Goal: Task Accomplishment & Management: Manage account settings

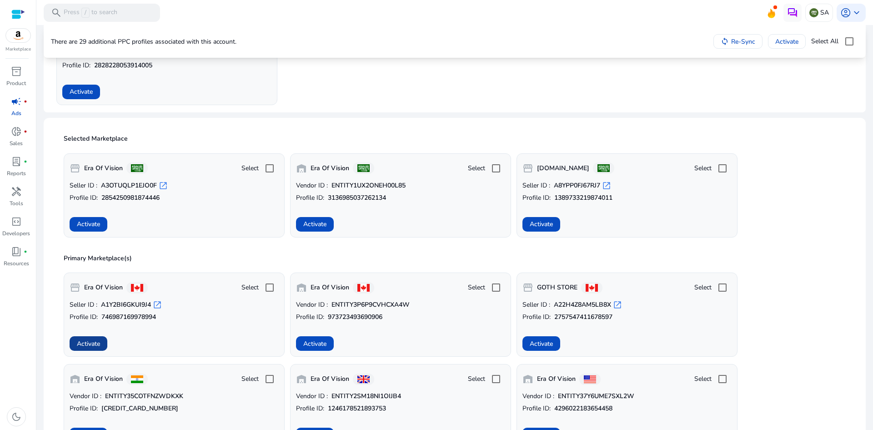
scroll to position [136, 0]
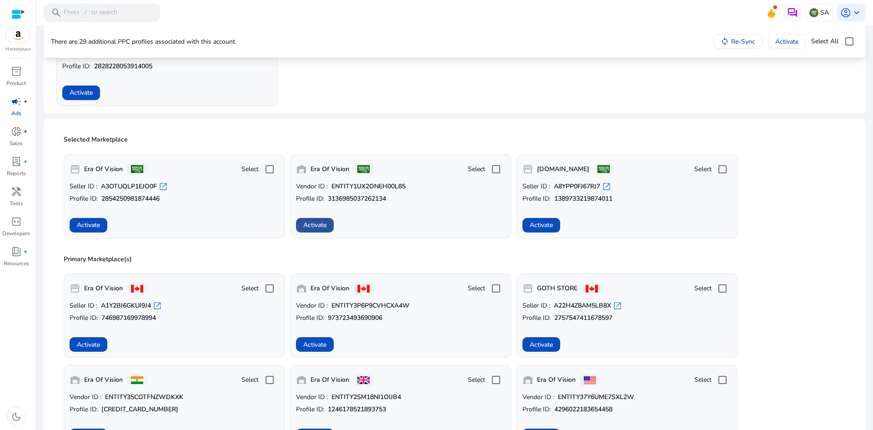
click at [314, 231] on span at bounding box center [315, 225] width 38 height 22
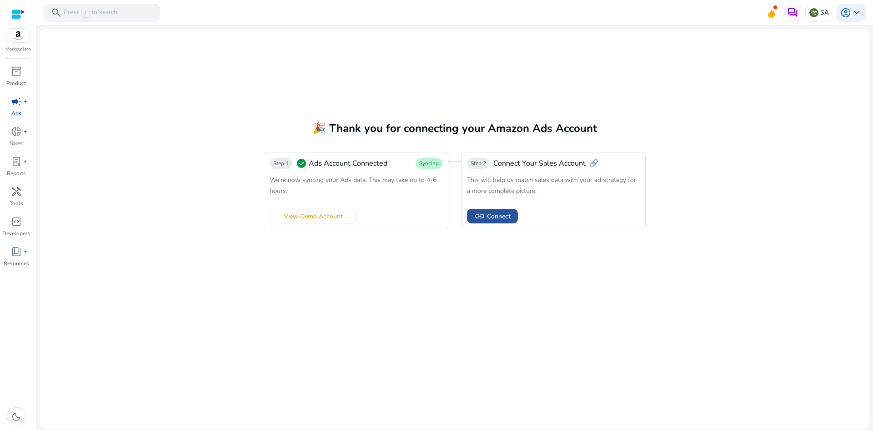
click at [502, 218] on span "Connect" at bounding box center [499, 216] width 24 height 10
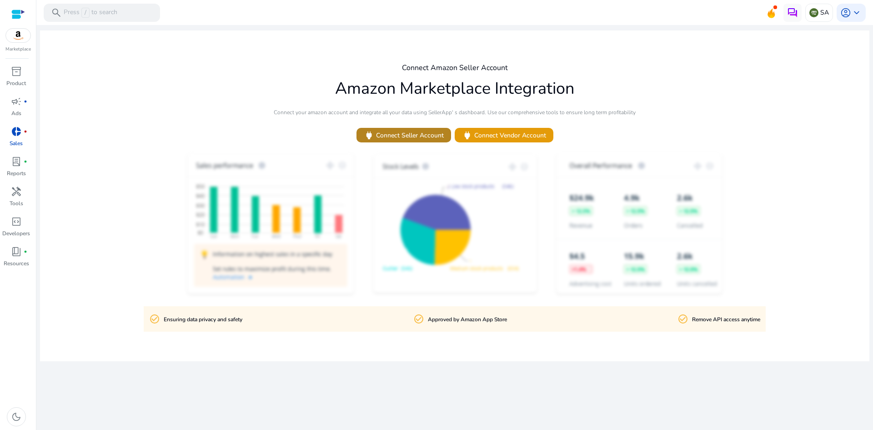
click at [425, 134] on span "power Connect Seller Account" at bounding box center [404, 135] width 80 height 10
click at [477, 128] on span at bounding box center [504, 135] width 99 height 22
click at [17, 138] on div "donut_small fiber_manual_record" at bounding box center [16, 131] width 25 height 15
click at [15, 162] on span "lab_profile" at bounding box center [16, 161] width 11 height 11
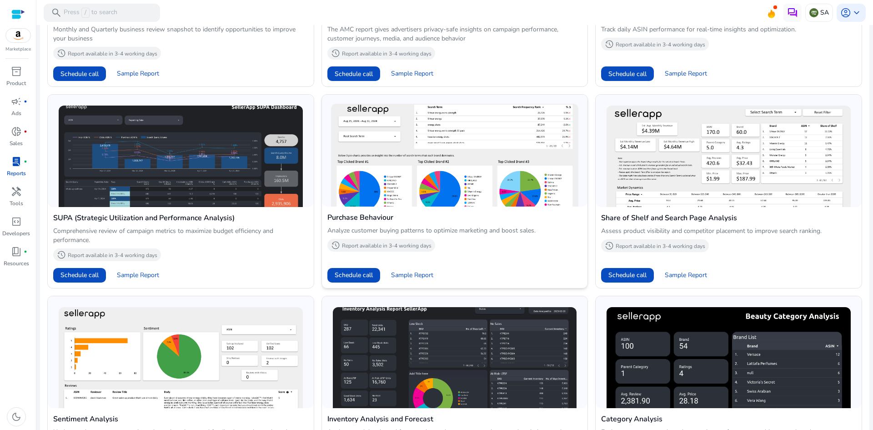
scroll to position [546, 0]
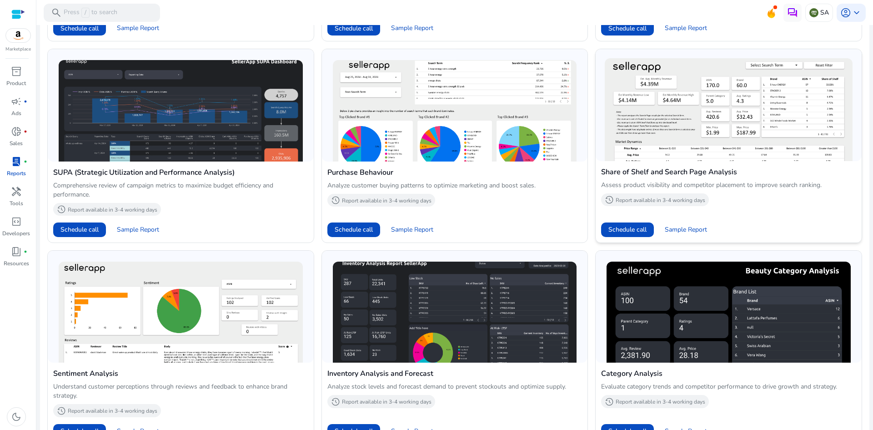
click at [667, 135] on img at bounding box center [729, 109] width 248 height 103
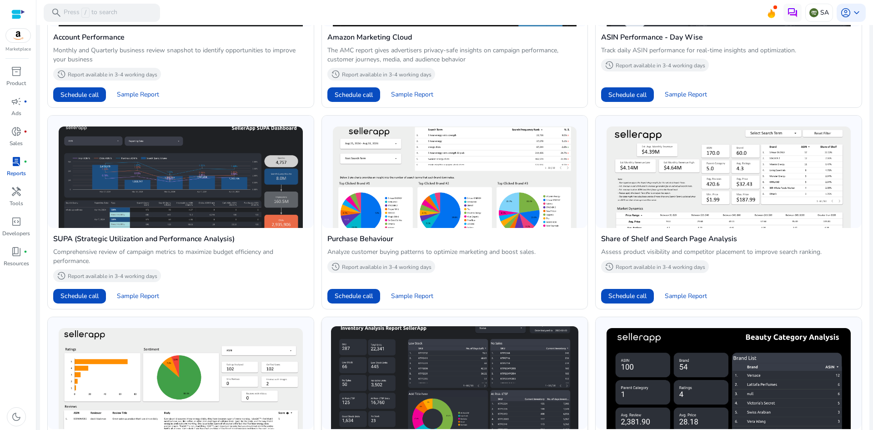
scroll to position [479, 0]
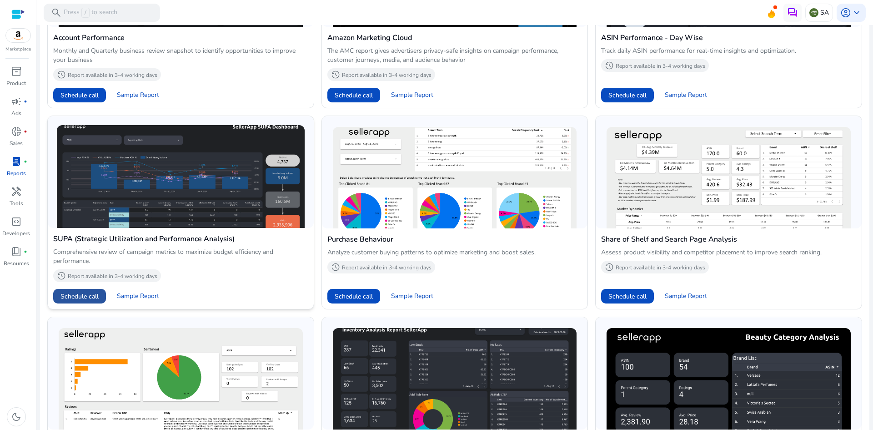
click at [85, 295] on span "Schedule call" at bounding box center [79, 296] width 38 height 10
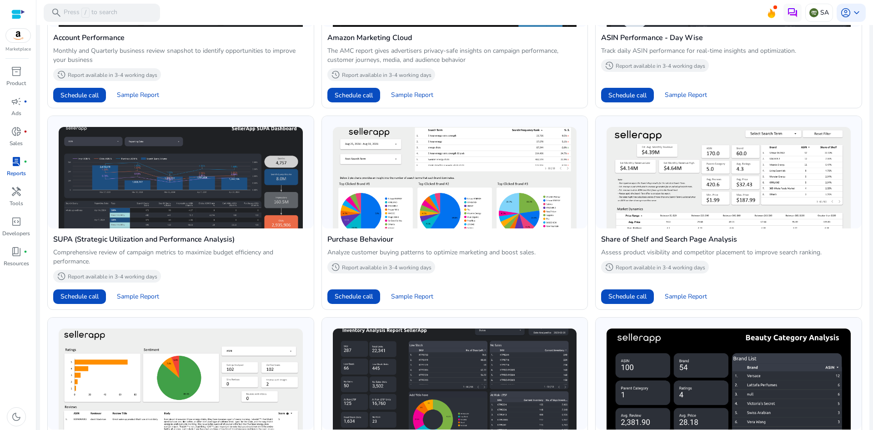
click at [21, 10] on div at bounding box center [18, 14] width 14 height 10
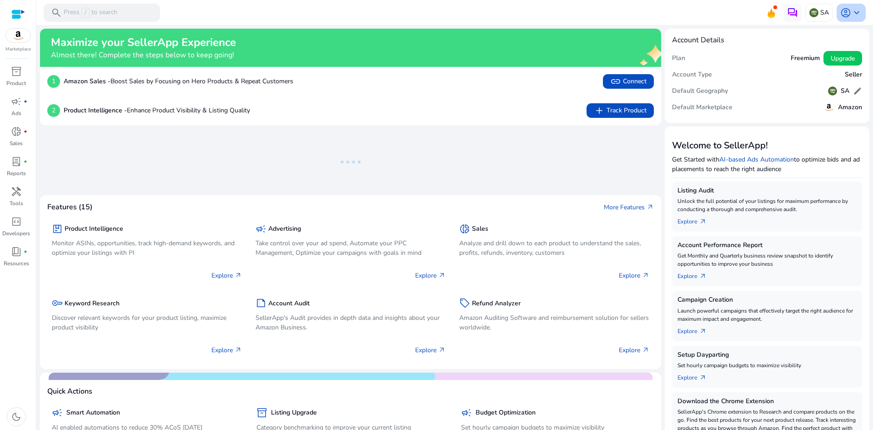
click at [852, 15] on span "keyboard_arrow_down" at bounding box center [856, 12] width 11 height 11
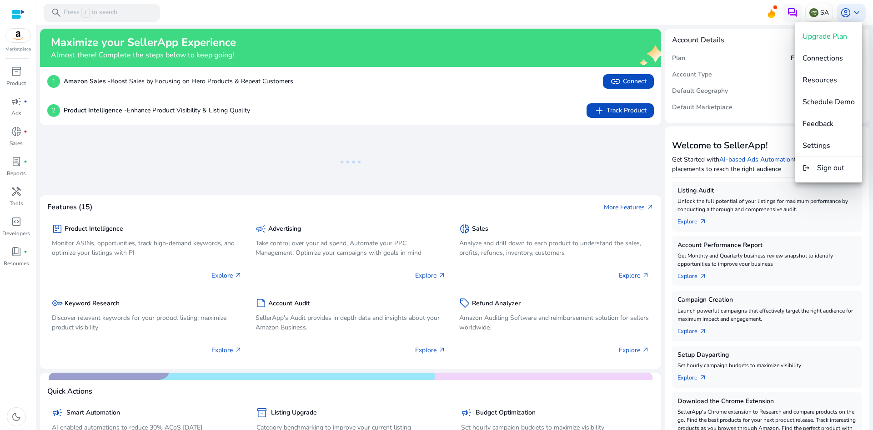
click at [820, 12] on div at bounding box center [436, 215] width 873 height 430
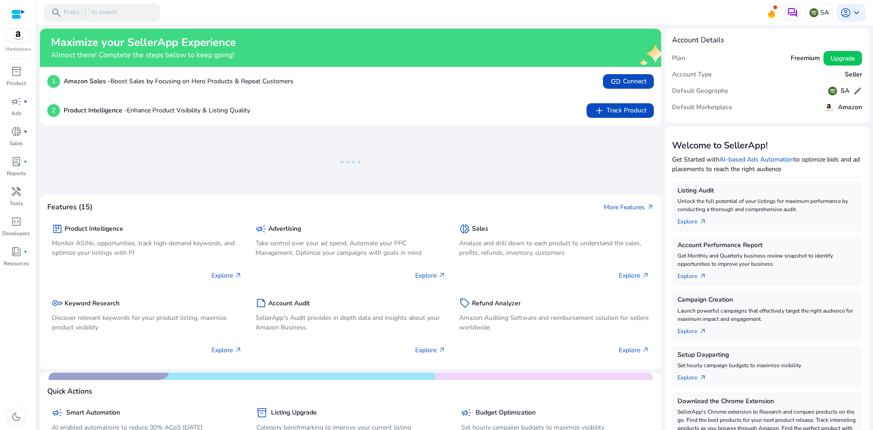
click at [820, 12] on p "SA" at bounding box center [824, 13] width 9 height 16
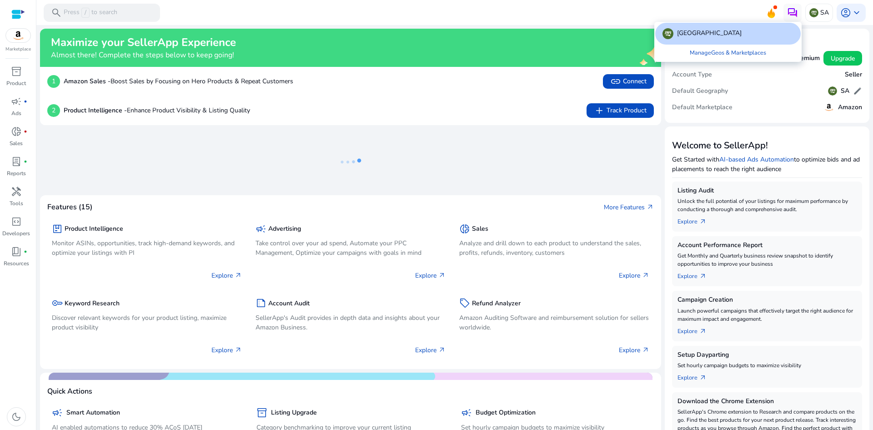
click at [764, 10] on div at bounding box center [436, 215] width 873 height 430
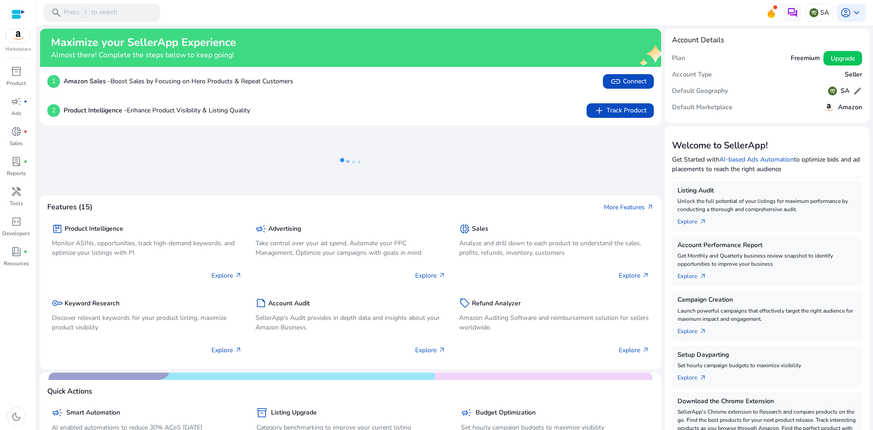
click at [541, 162] on ng-lottie at bounding box center [350, 161] width 621 height 59
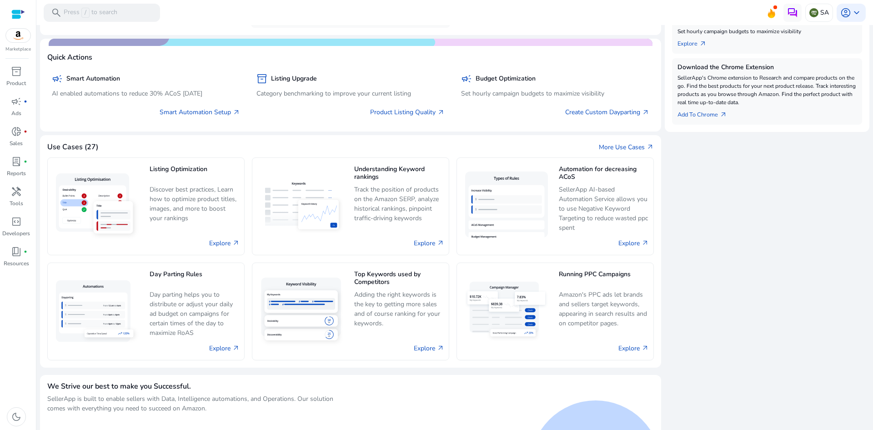
scroll to position [377, 0]
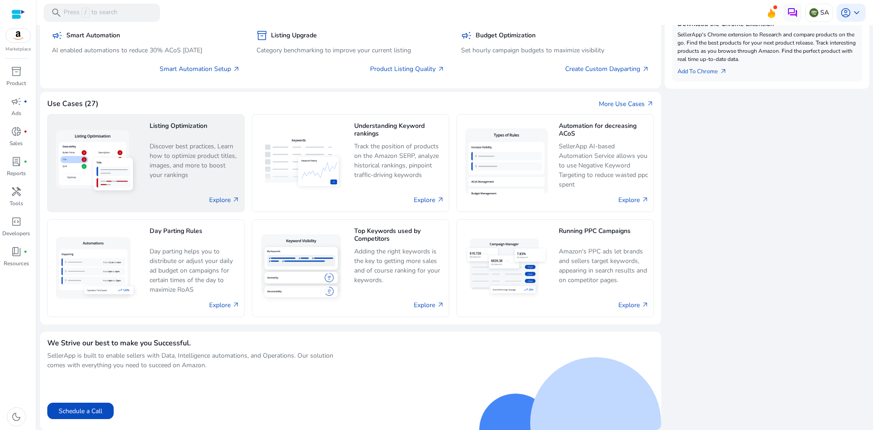
click at [223, 158] on p "Discover best practices, Learn how to optimize product titles, images, and more…" at bounding box center [195, 160] width 90 height 39
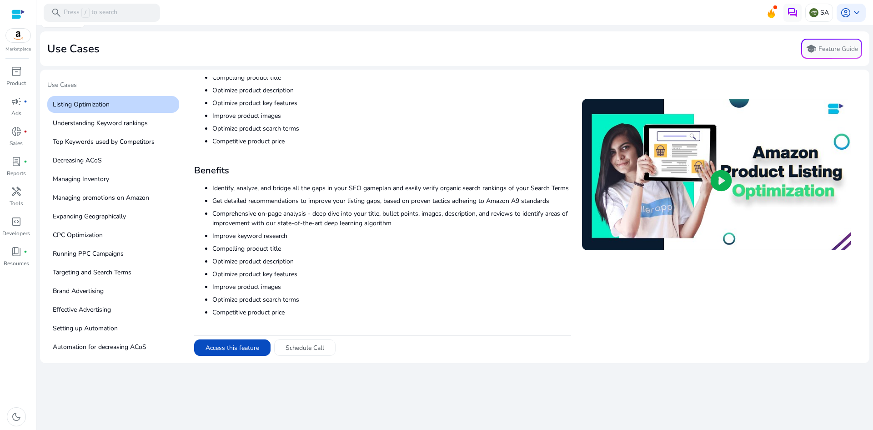
scroll to position [32, 0]
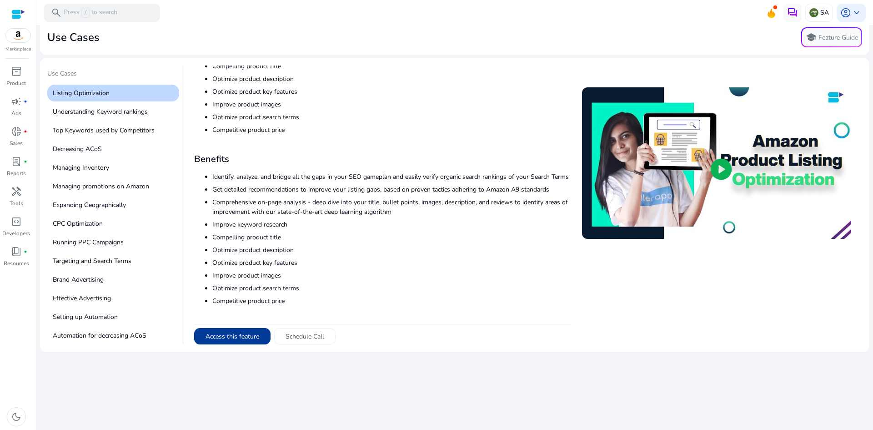
click at [244, 329] on button "Access this feature" at bounding box center [232, 336] width 76 height 16
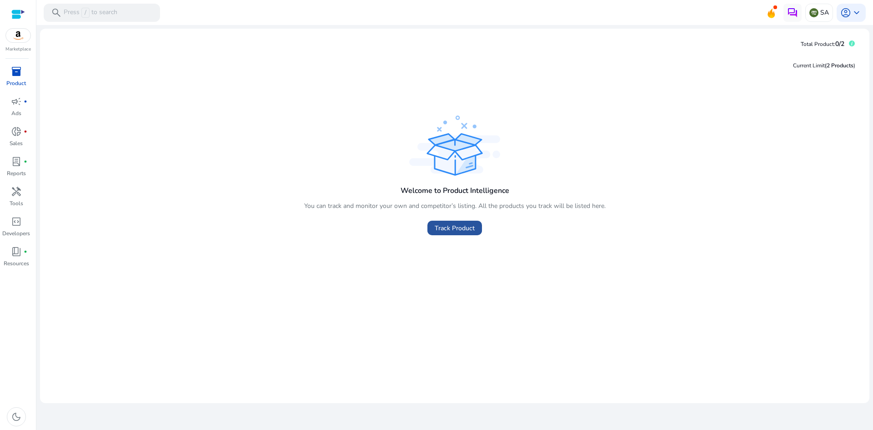
click at [452, 230] on span "Track Product" at bounding box center [455, 228] width 40 height 10
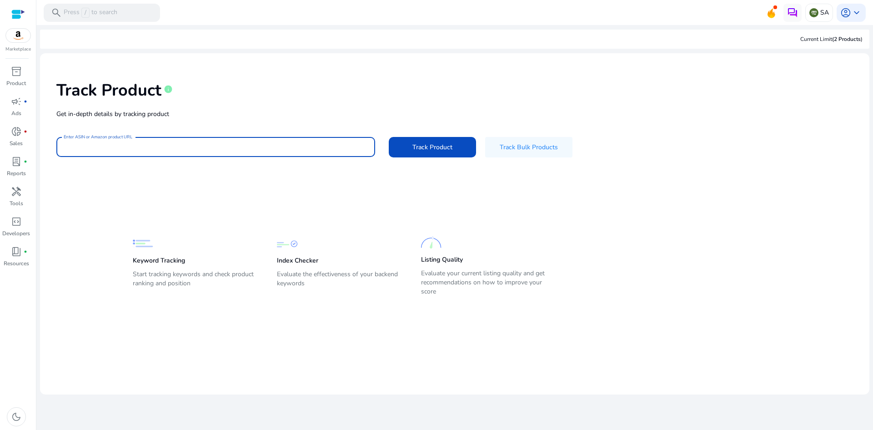
click at [208, 146] on input "Enter ASIN or Amazon product URL" at bounding box center [216, 147] width 304 height 10
click at [104, 147] on input "Enter ASIN or Amazon product URL" at bounding box center [216, 147] width 304 height 10
paste input "**********"
type input "**********"
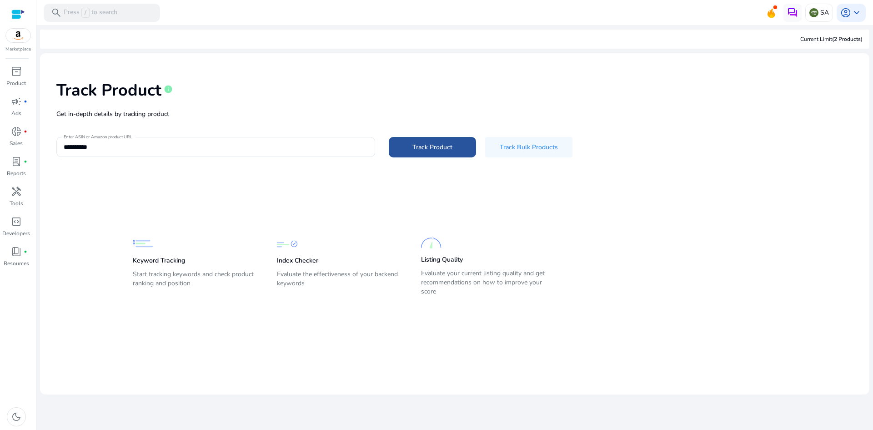
click at [420, 142] on span "Track Product" at bounding box center [432, 147] width 40 height 10
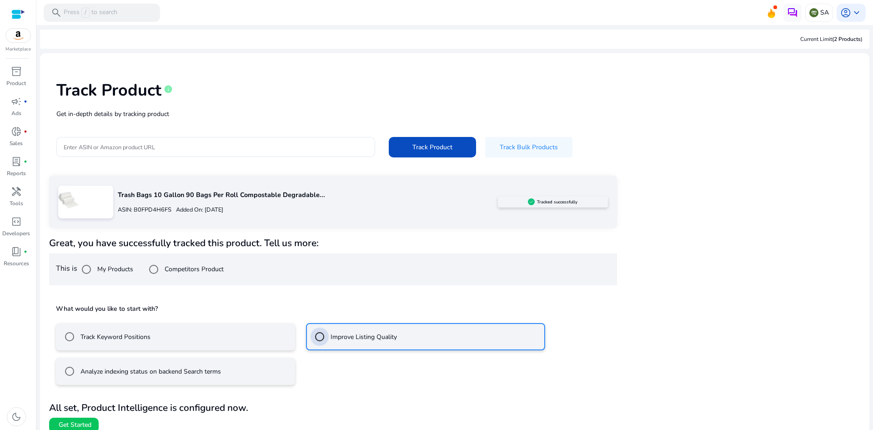
scroll to position [9, 0]
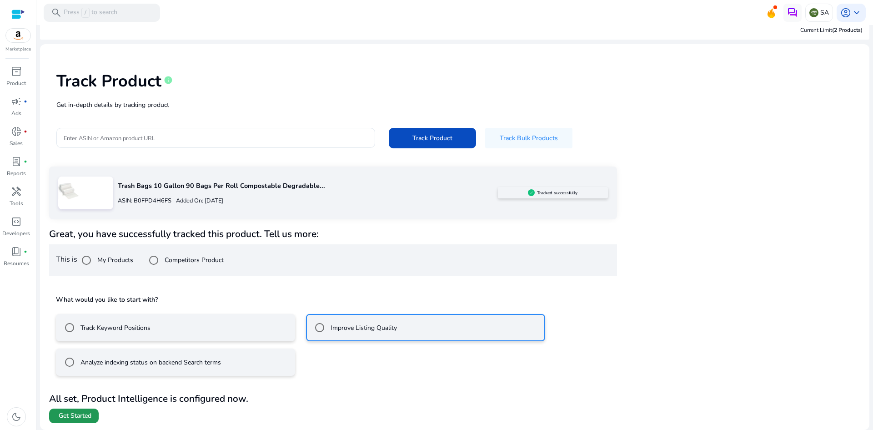
click at [86, 413] on span "Get Started" at bounding box center [75, 415] width 33 height 9
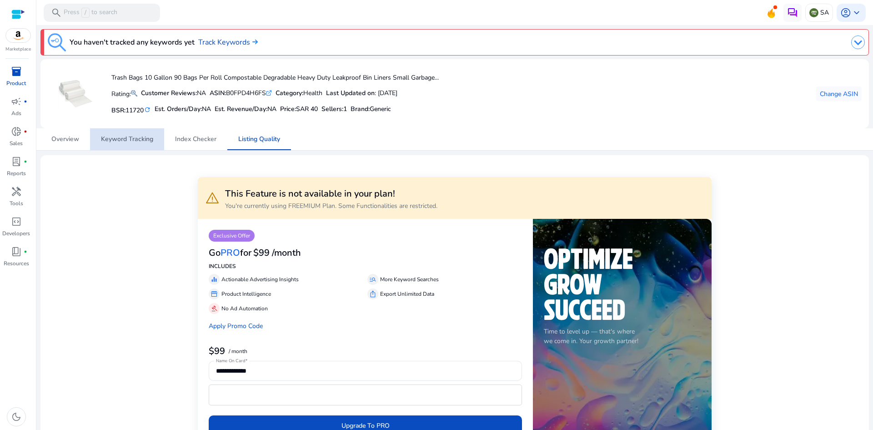
click at [141, 131] on span "Keyword Tracking" at bounding box center [127, 139] width 52 height 22
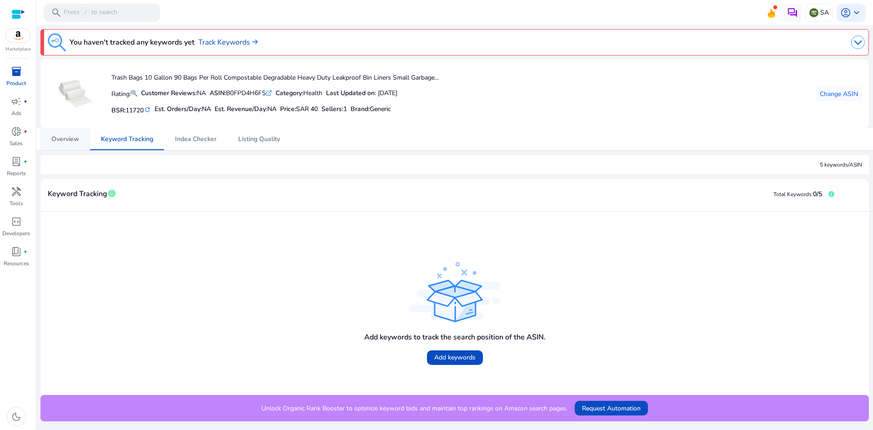
click at [68, 138] on span "Overview" at bounding box center [65, 139] width 28 height 6
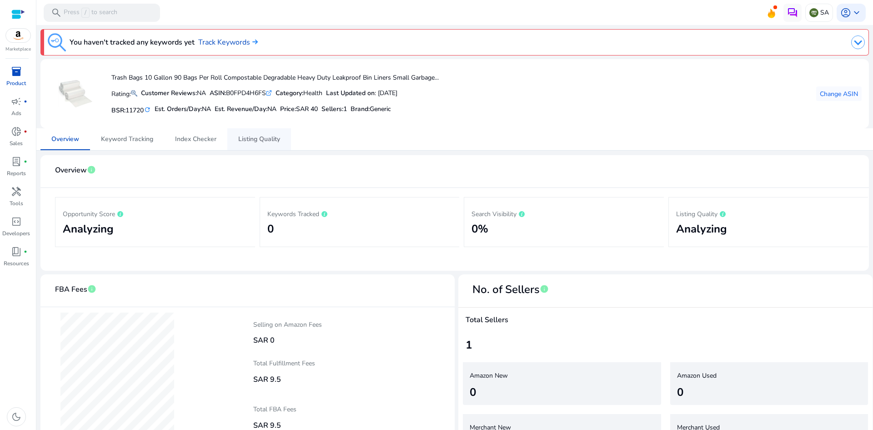
click at [249, 145] on span "Listing Quality" at bounding box center [259, 139] width 42 height 22
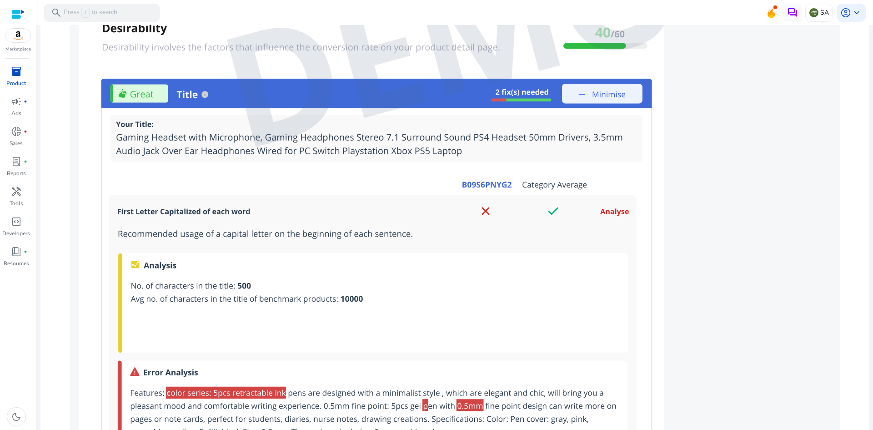
scroll to position [875, 0]
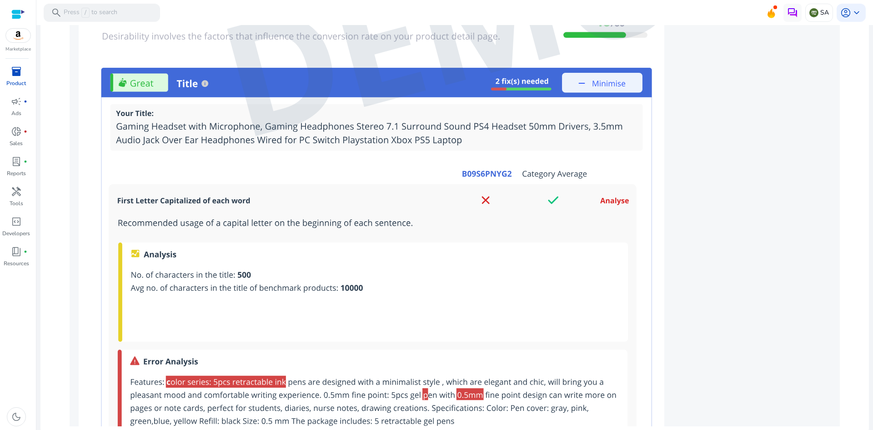
click at [256, 373] on img at bounding box center [455, 24] width 770 height 803
click at [11, 196] on span "handyman" at bounding box center [16, 191] width 11 height 11
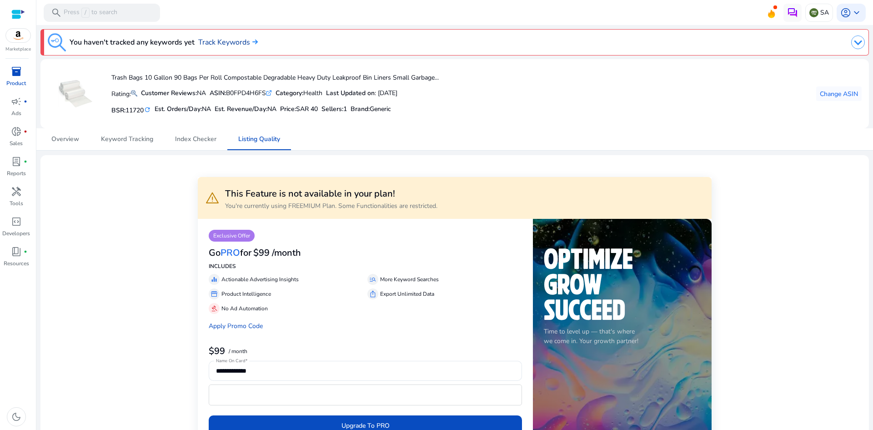
click at [248, 41] on link "Track Keywords" at bounding box center [228, 42] width 60 height 11
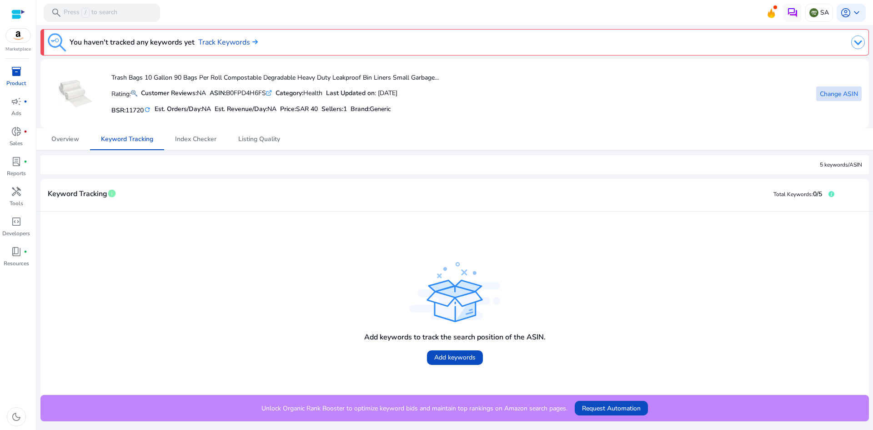
click at [834, 95] on span "Change ASIN" at bounding box center [839, 94] width 38 height 10
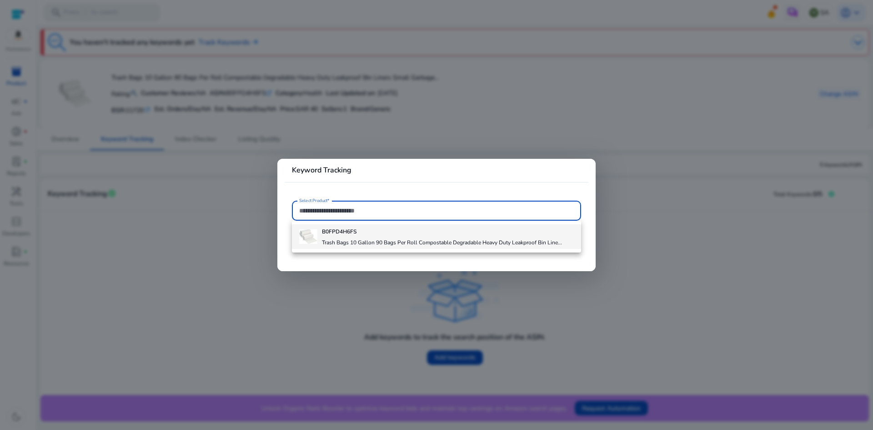
click at [354, 240] on h4 "Trash Bags 10 Gallon 90 Bags Per Roll Compostable Degradable Heavy Duty Leakpro…" at bounding box center [442, 242] width 240 height 7
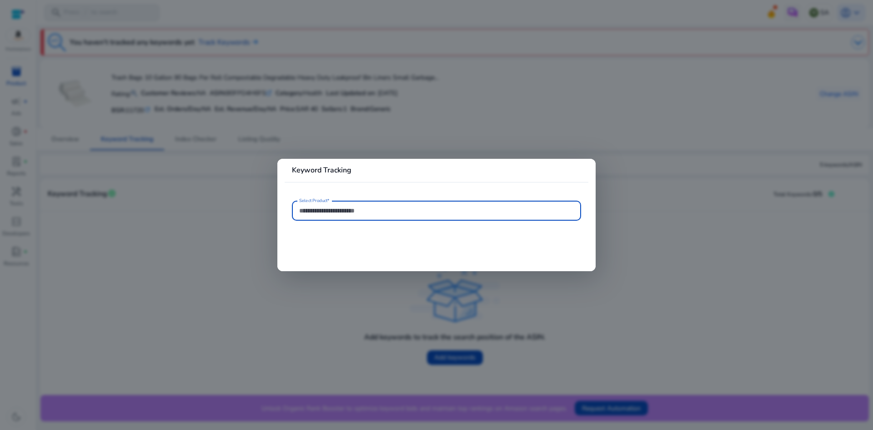
type input "**********"
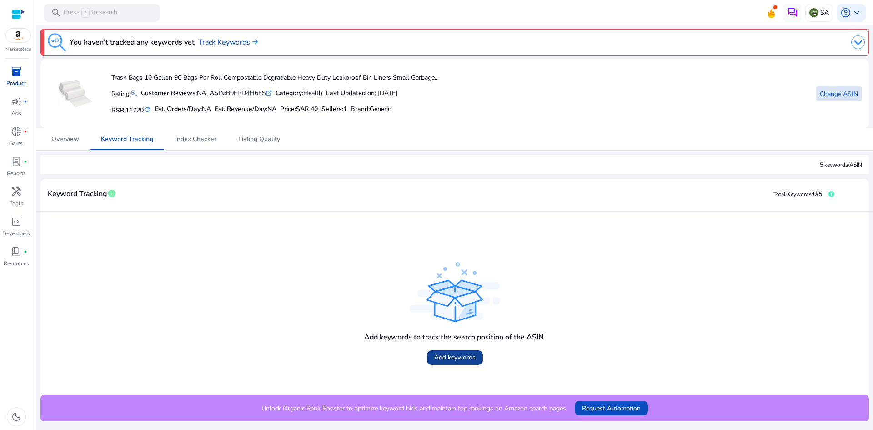
click at [480, 355] on span at bounding box center [455, 358] width 56 height 22
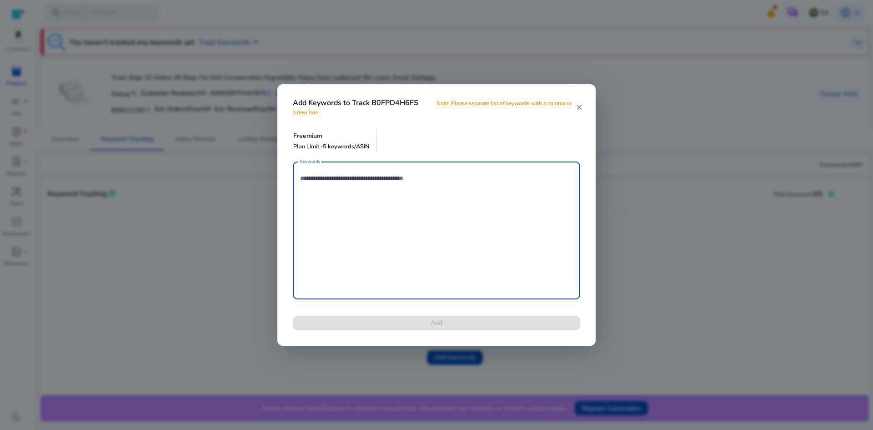
click at [313, 179] on textarea "Keywords" at bounding box center [436, 230] width 273 height 129
paste textarea "**********"
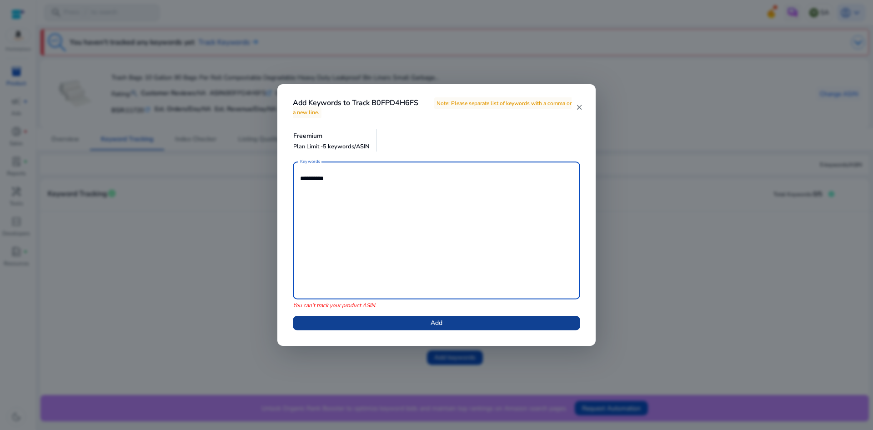
type textarea "**********"
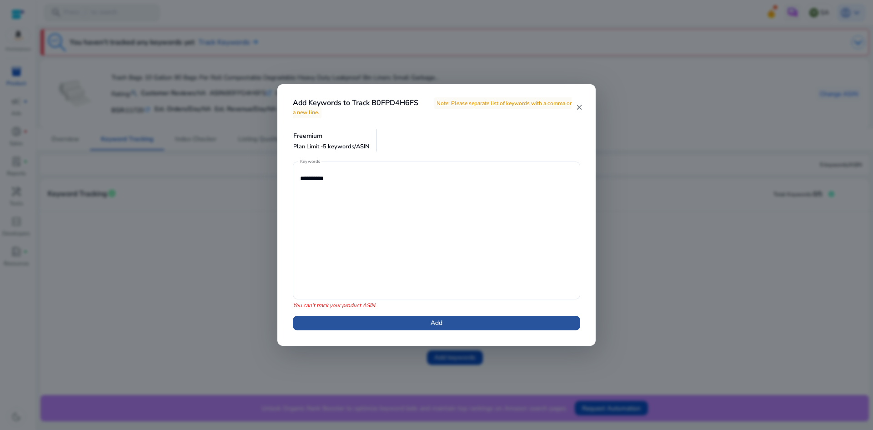
click at [404, 319] on span at bounding box center [436, 323] width 287 height 22
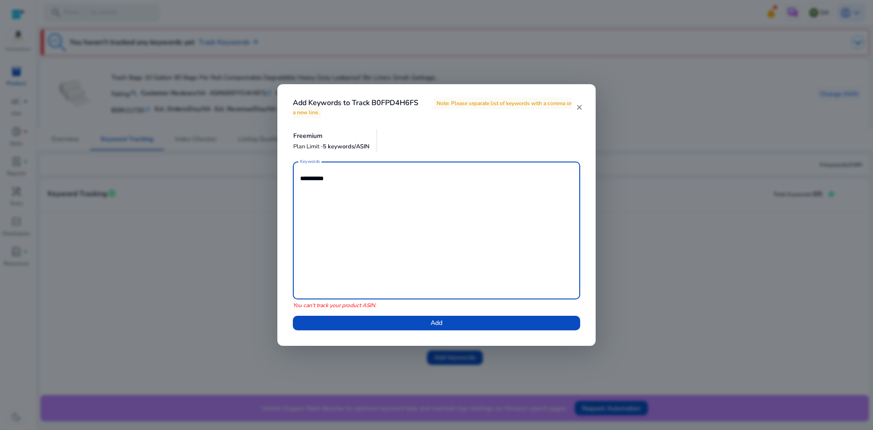
drag, startPoint x: 368, startPoint y: 191, endPoint x: 189, endPoint y: 162, distance: 181.5
click at [189, 162] on div "**********" at bounding box center [436, 215] width 873 height 430
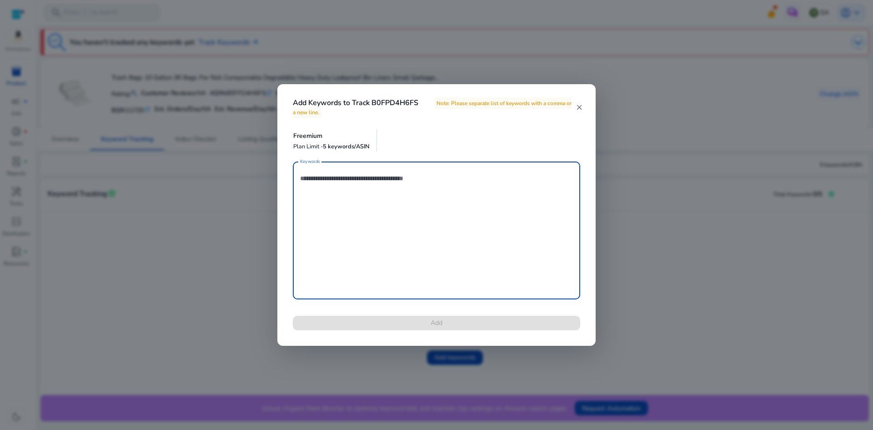
click at [377, 178] on textarea "Keywords" at bounding box center [436, 230] width 273 height 129
paste textarea "**********"
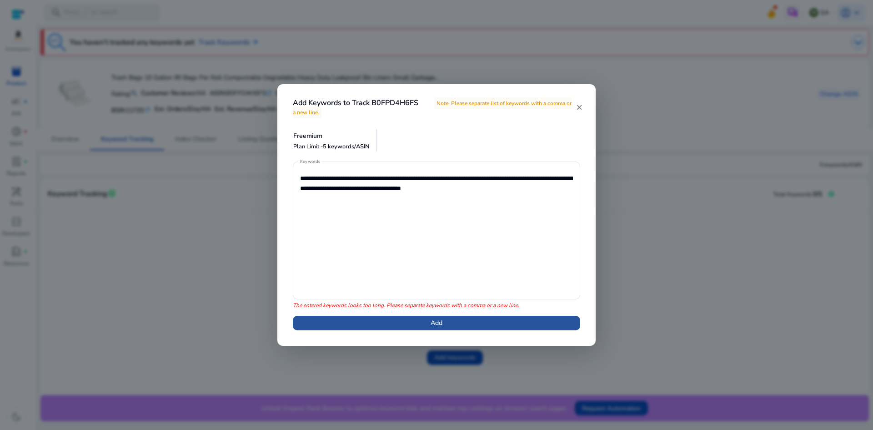
click at [411, 317] on span at bounding box center [436, 323] width 287 height 22
click at [290, 203] on div "**********" at bounding box center [436, 251] width 309 height 180
click at [324, 322] on span at bounding box center [436, 323] width 287 height 22
click at [288, 145] on div "Freemium Plan Limit - 5 keywords/ASIN" at bounding box center [436, 140] width 300 height 33
click at [335, 141] on div "Freemium Plan Limit - 5 keywords/ASIN" at bounding box center [335, 140] width 84 height 22
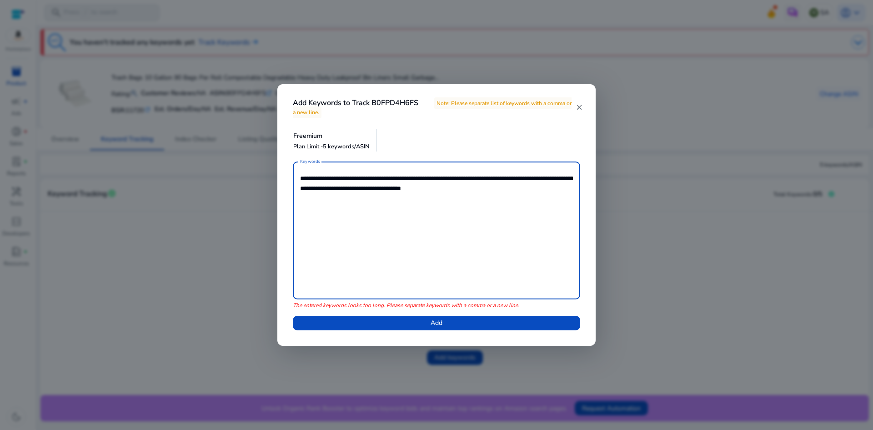
drag, startPoint x: 369, startPoint y: 176, endPoint x: 604, endPoint y: 247, distance: 245.0
click at [604, 247] on div "**********" at bounding box center [436, 215] width 873 height 430
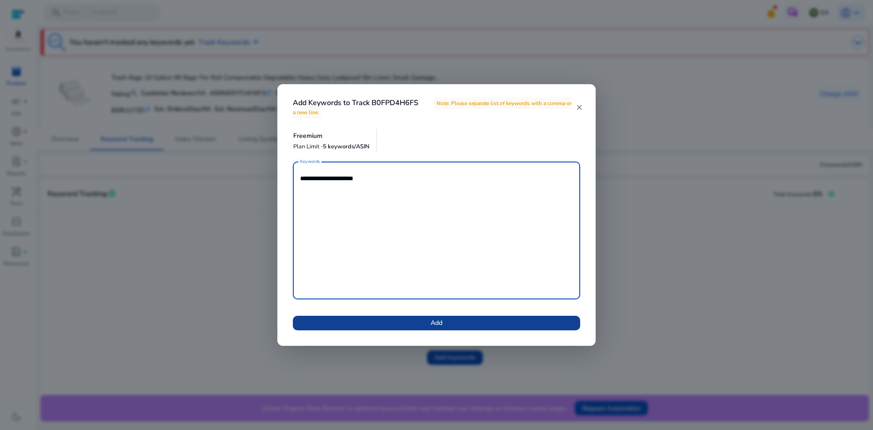
type textarea "**********"
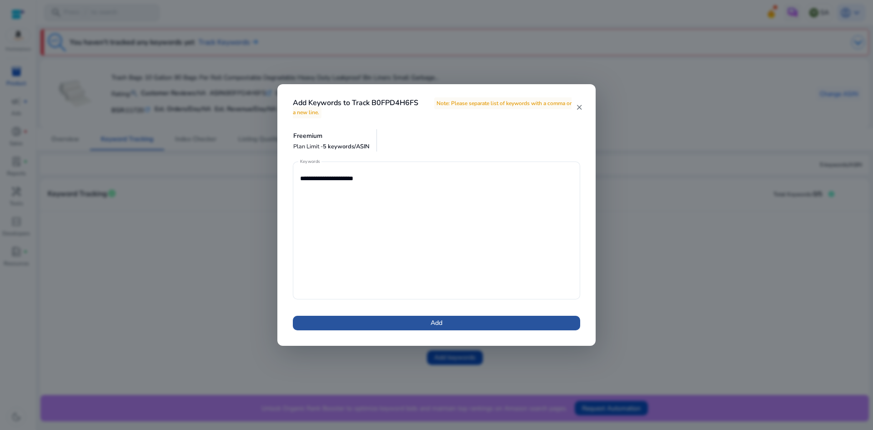
click at [502, 318] on span at bounding box center [436, 323] width 287 height 22
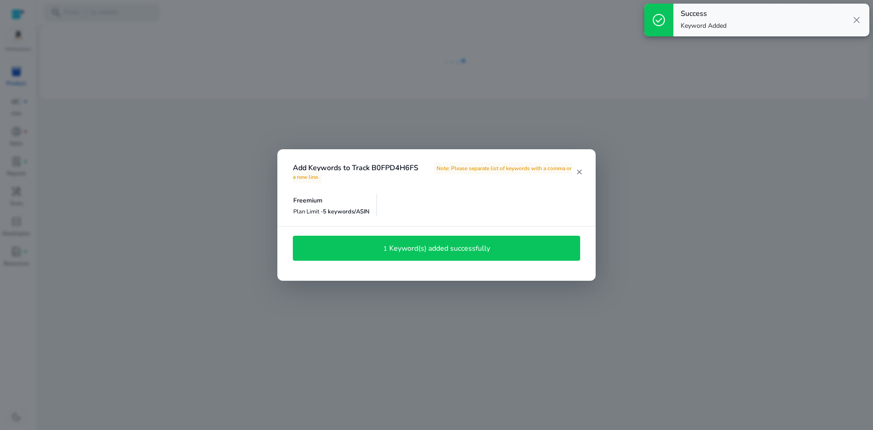
click at [341, 238] on div "1 Keyword(s) added successfully" at bounding box center [436, 248] width 287 height 25
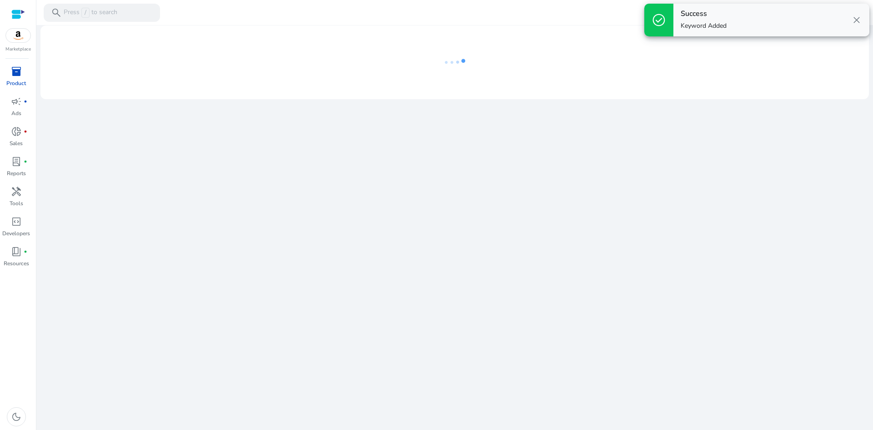
click at [341, 244] on div "We are getting things ready for you..." at bounding box center [454, 227] width 829 height 405
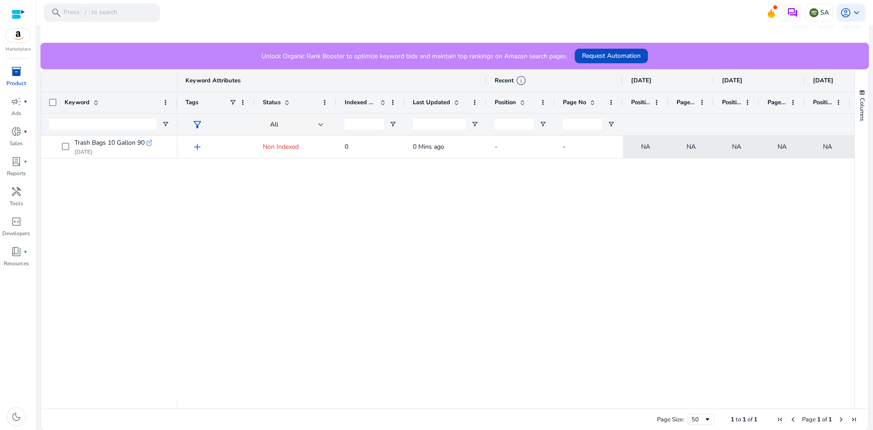
scroll to position [216, 0]
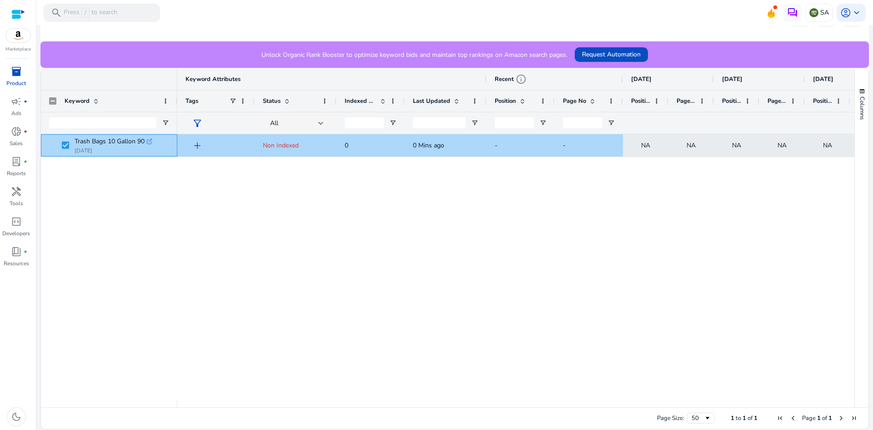
click at [146, 150] on p "Sep 27, 2025" at bounding box center [113, 150] width 77 height 7
click at [197, 144] on span "add" at bounding box center [197, 145] width 11 height 11
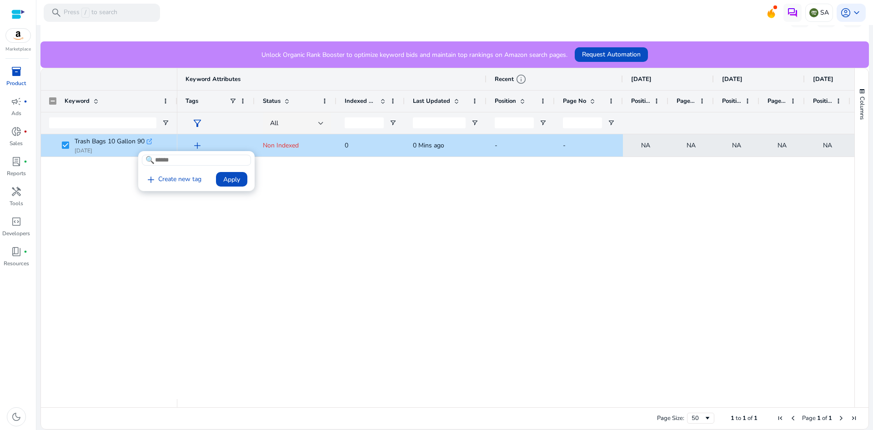
click at [193, 161] on input at bounding box center [196, 160] width 109 height 11
click at [193, 177] on link "add Create new tag" at bounding box center [173, 179] width 63 height 11
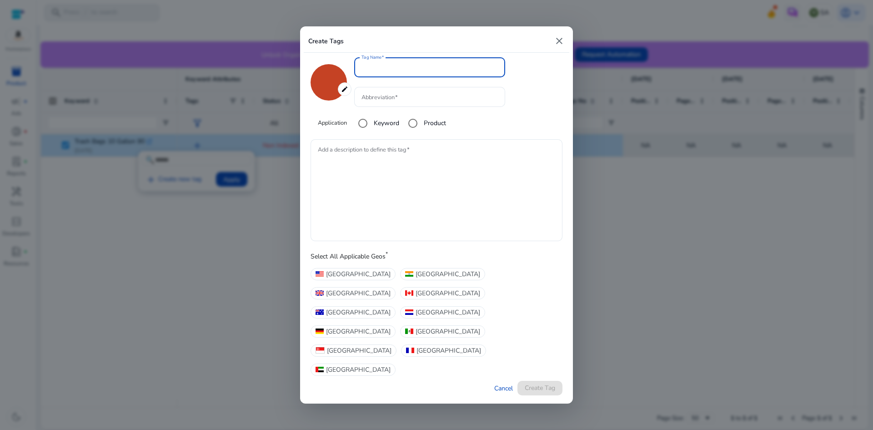
click at [368, 72] on input "Tag Name" at bounding box center [430, 67] width 136 height 10
click at [557, 46] on mat-icon "close" at bounding box center [559, 40] width 11 height 11
type input "*******"
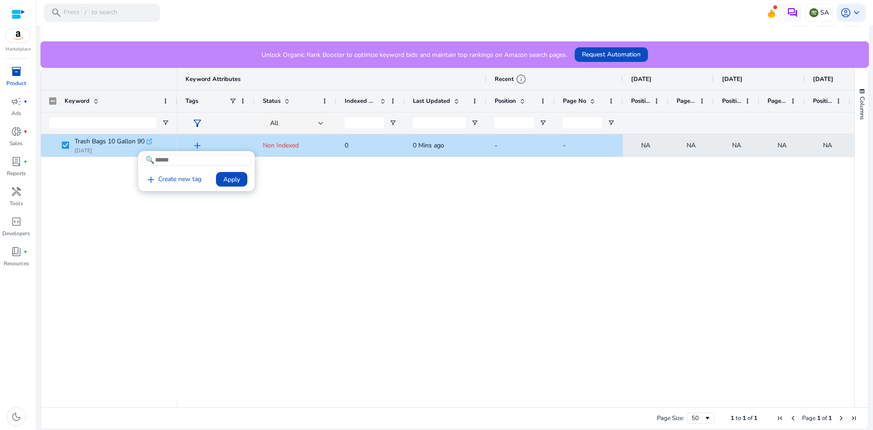
click at [90, 191] on div at bounding box center [436, 215] width 873 height 430
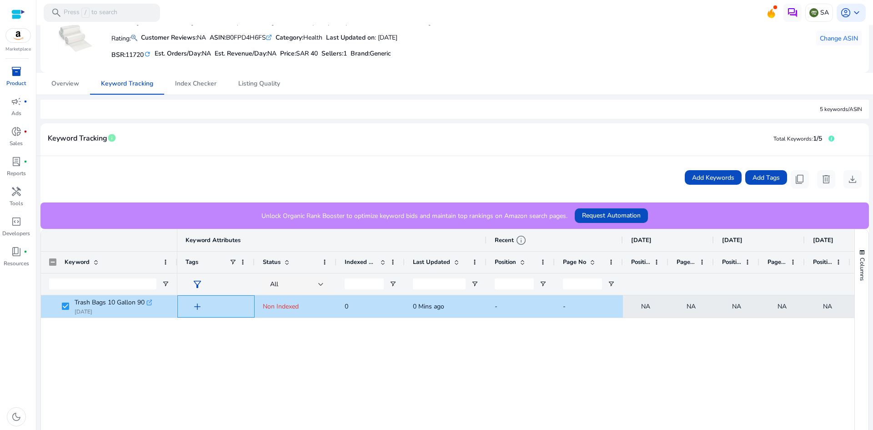
scroll to position [35, 0]
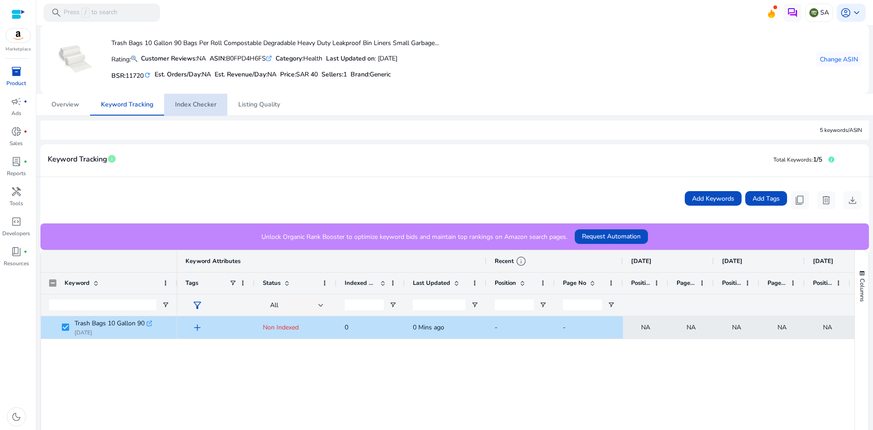
click at [205, 107] on span "Index Checker" at bounding box center [195, 104] width 41 height 6
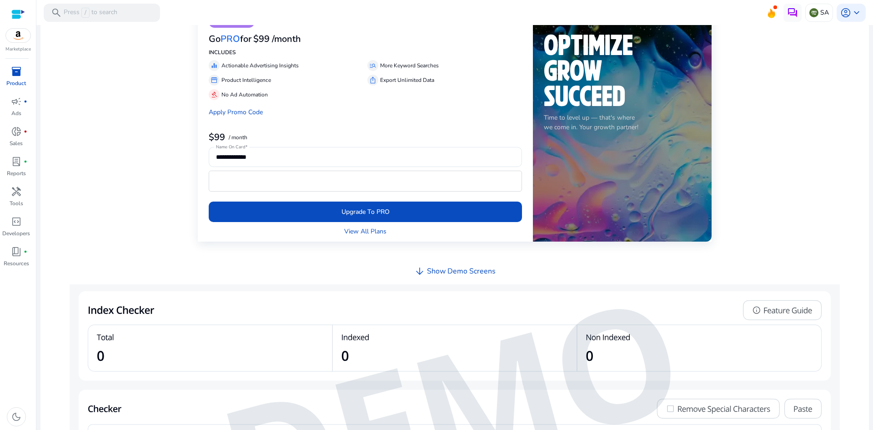
scroll to position [188, 0]
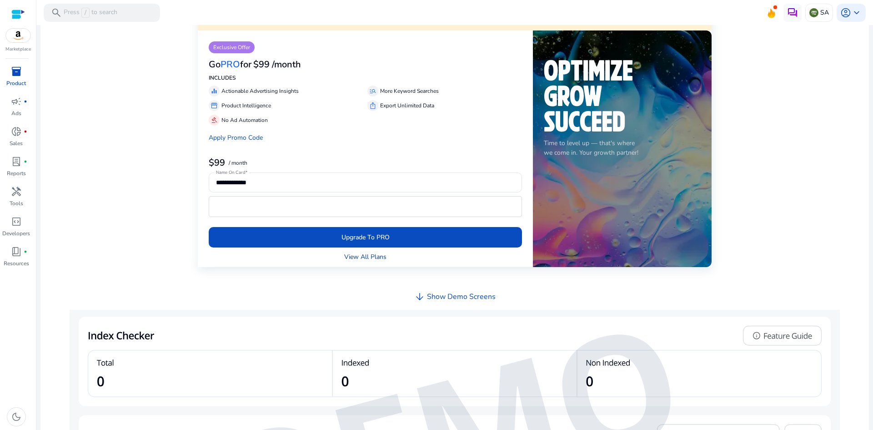
click at [367, 260] on link "View All Plans" at bounding box center [365, 257] width 42 height 10
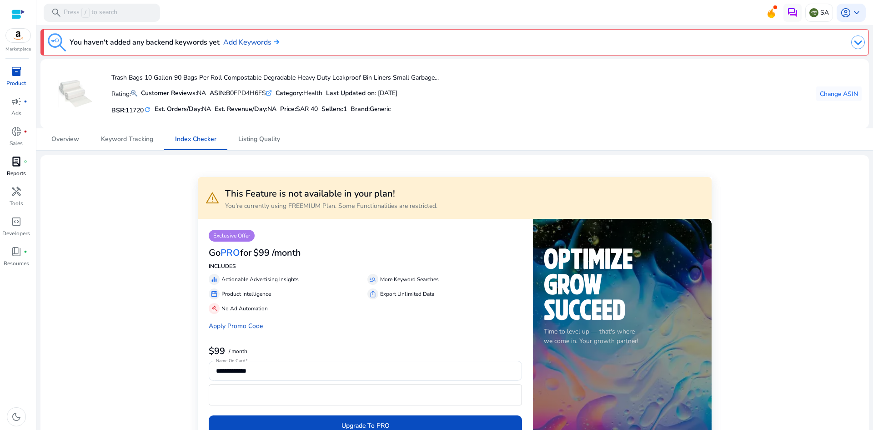
click at [20, 165] on span "lab_profile" at bounding box center [16, 161] width 11 height 11
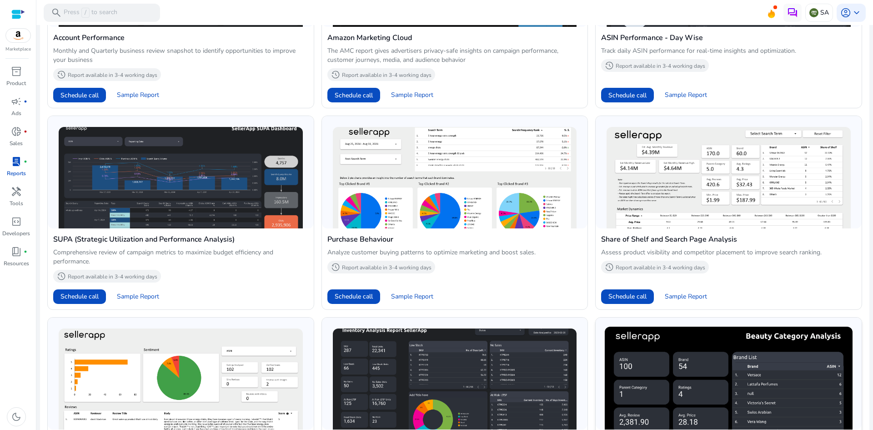
scroll to position [433, 0]
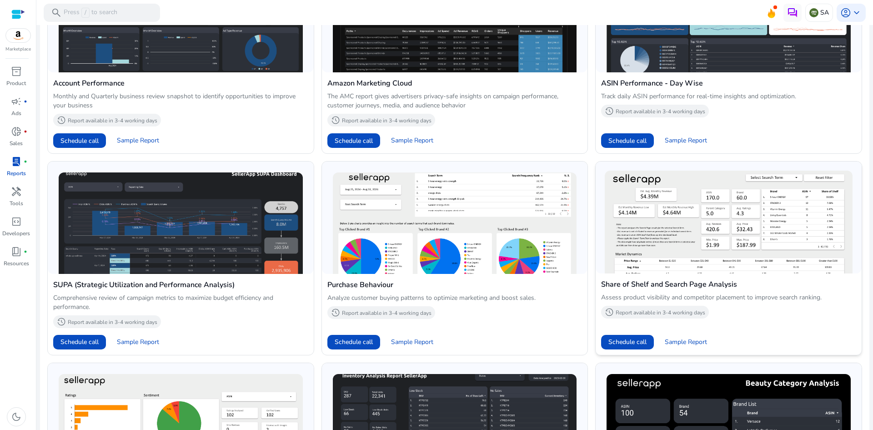
click at [670, 240] on img at bounding box center [729, 222] width 248 height 103
click at [648, 286] on h4 "Share of Shelf and Search Page Analysis" at bounding box center [728, 284] width 255 height 11
click at [631, 246] on img at bounding box center [729, 222] width 248 height 103
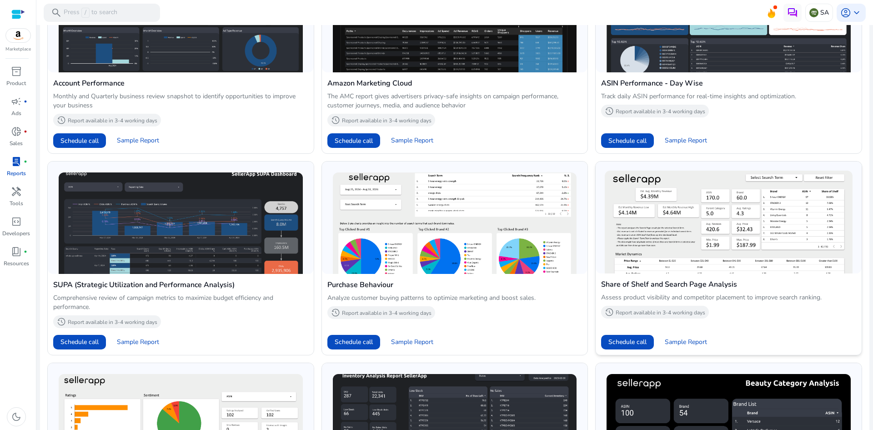
click at [643, 309] on p "Report available in 3-4 working days" at bounding box center [661, 312] width 90 height 7
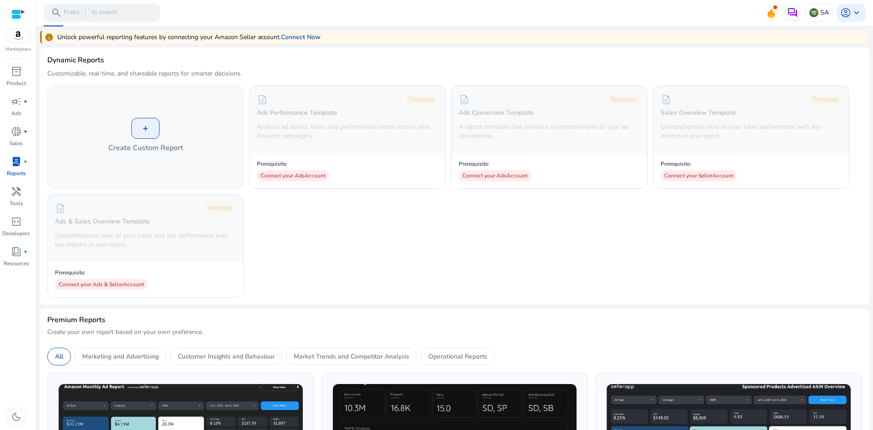
scroll to position [0, 0]
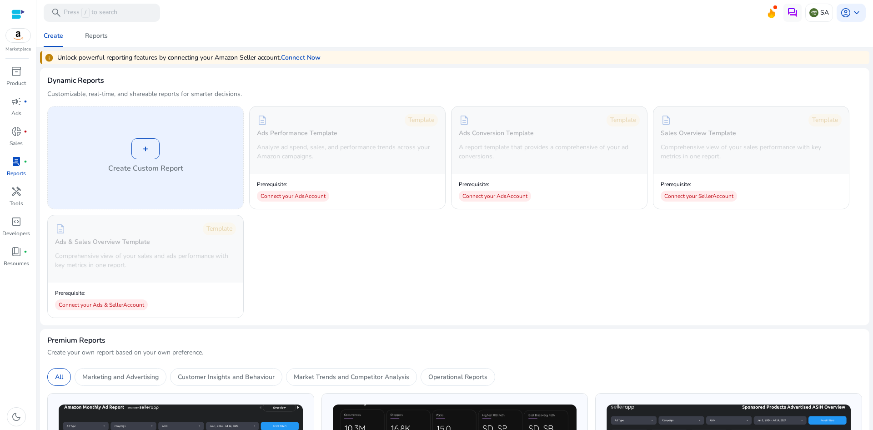
click at [144, 147] on div "+" at bounding box center [145, 148] width 28 height 21
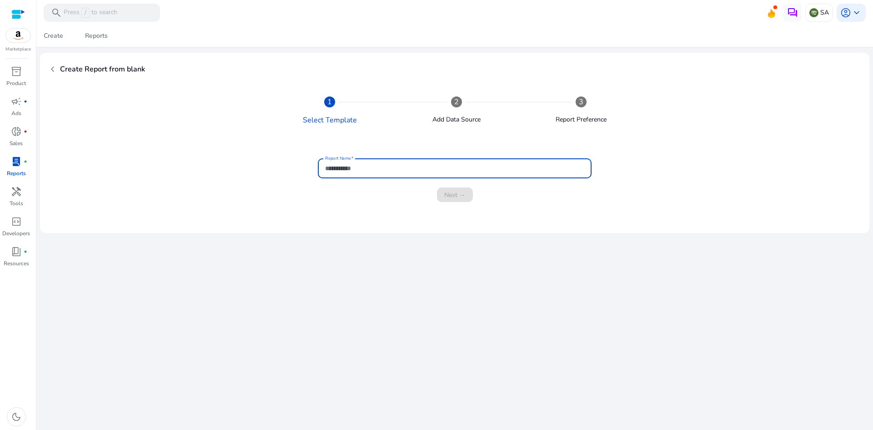
click at [352, 171] on input "Report Name" at bounding box center [454, 168] width 259 height 10
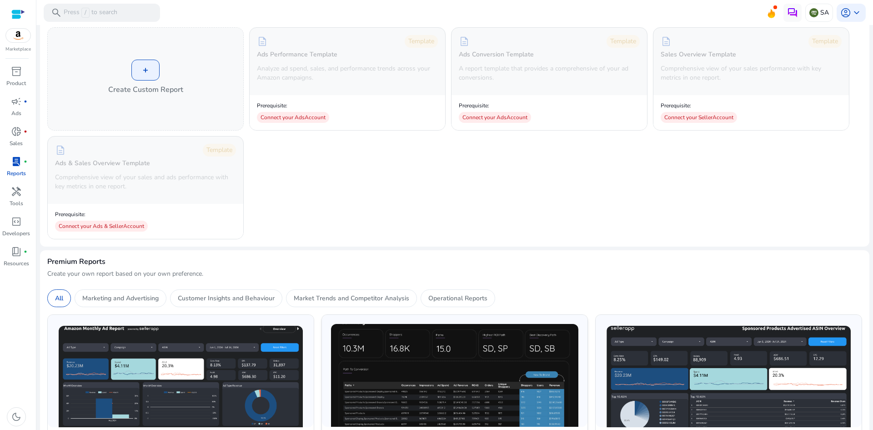
scroll to position [91, 0]
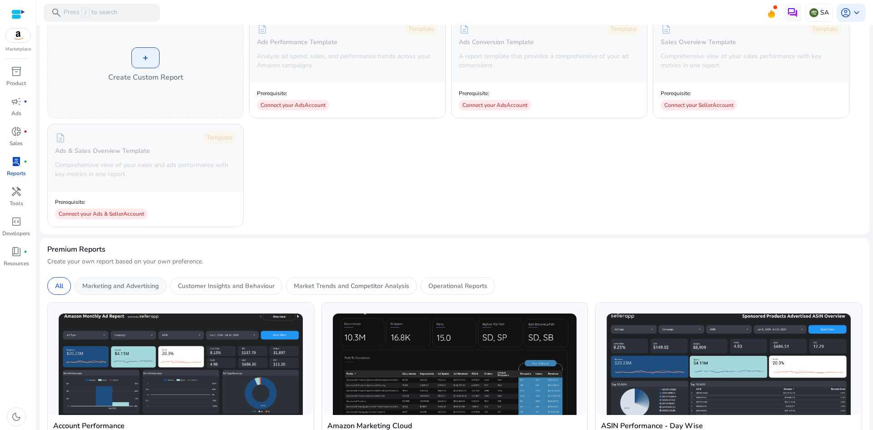
click at [127, 283] on p "Marketing and Advertising" at bounding box center [120, 286] width 76 height 10
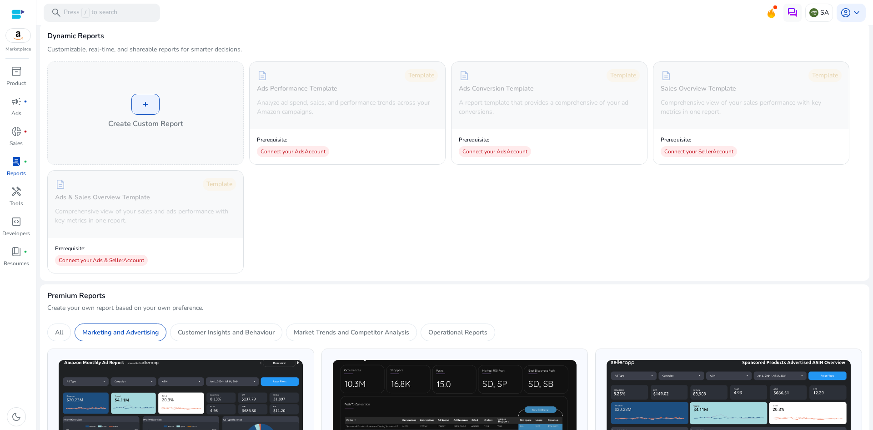
scroll to position [0, 0]
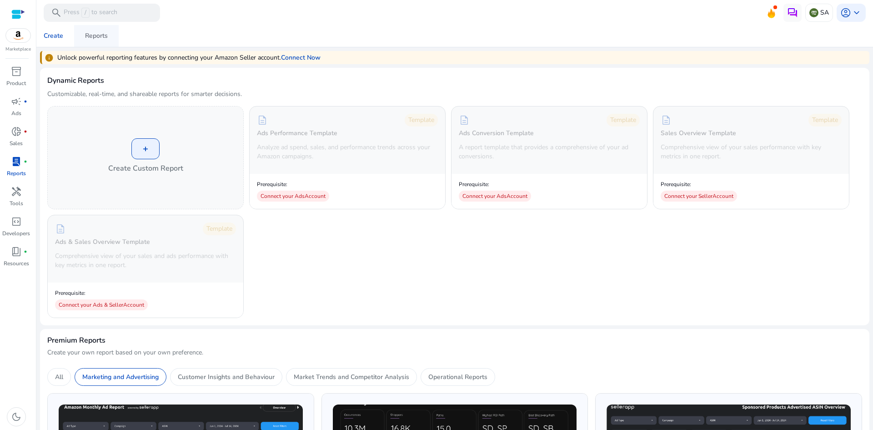
click at [92, 38] on div "Reports" at bounding box center [96, 36] width 23 height 6
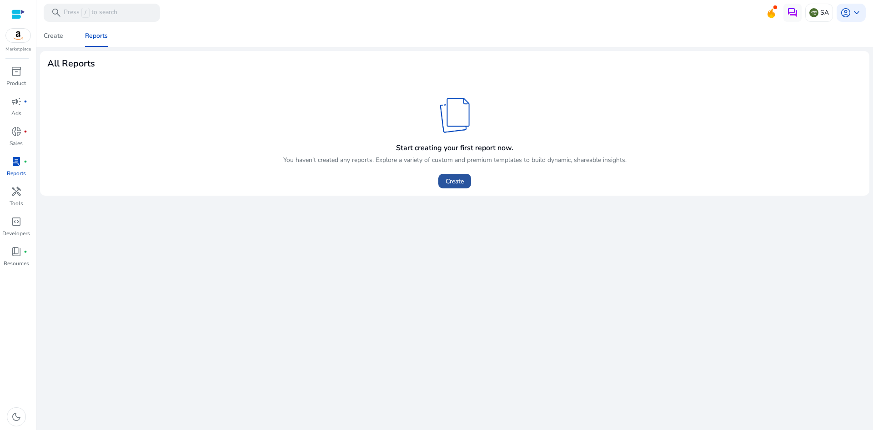
click at [459, 181] on span "Create" at bounding box center [455, 181] width 18 height 10
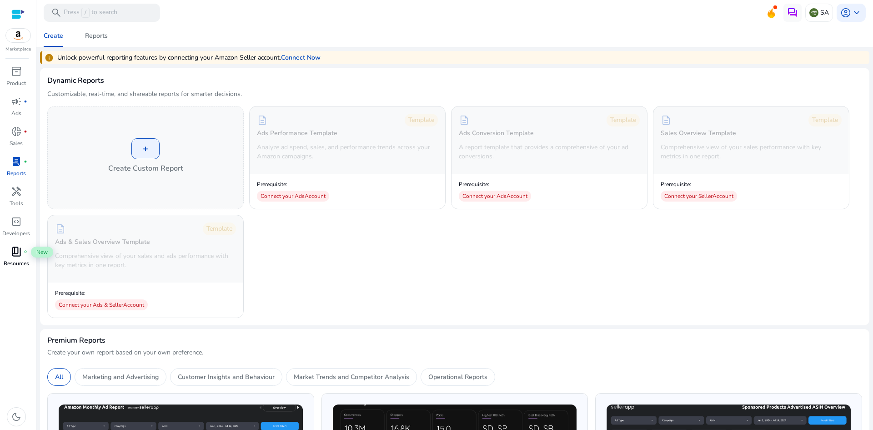
click at [20, 251] on span "book_4" at bounding box center [16, 251] width 11 height 11
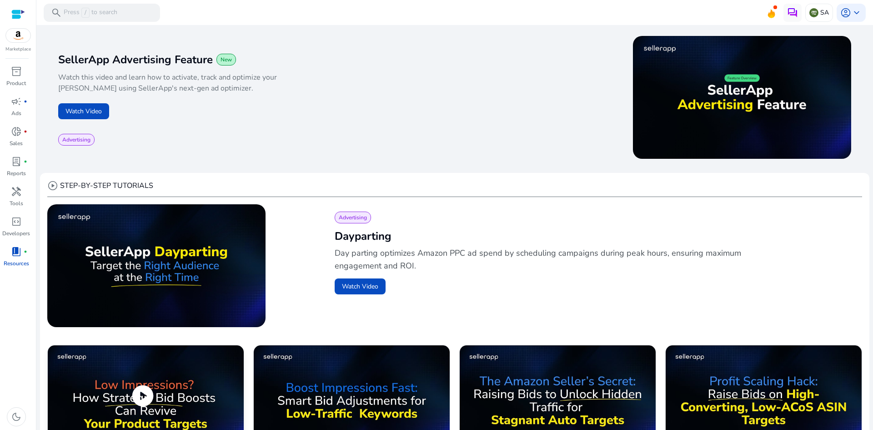
scroll to position [244, 0]
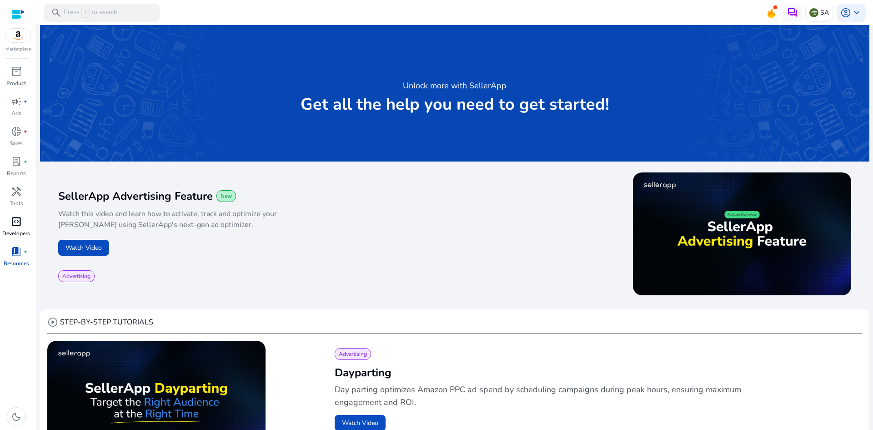
click at [20, 226] on span "code_blocks" at bounding box center [16, 221] width 11 height 11
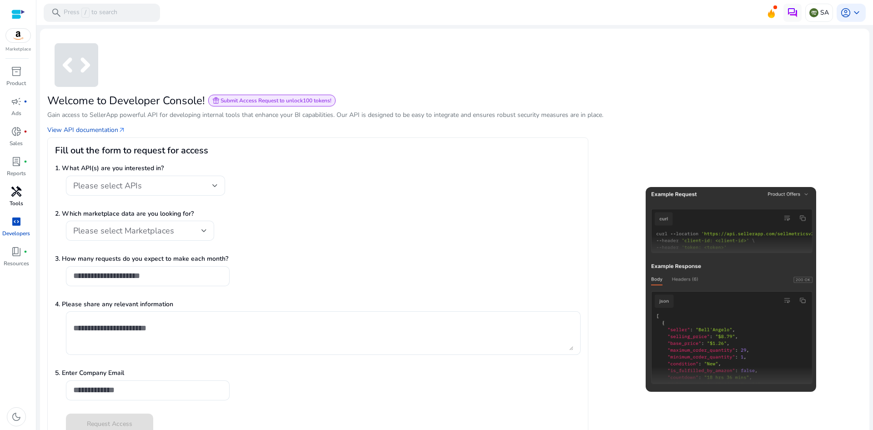
click at [21, 197] on span "handyman" at bounding box center [16, 191] width 11 height 11
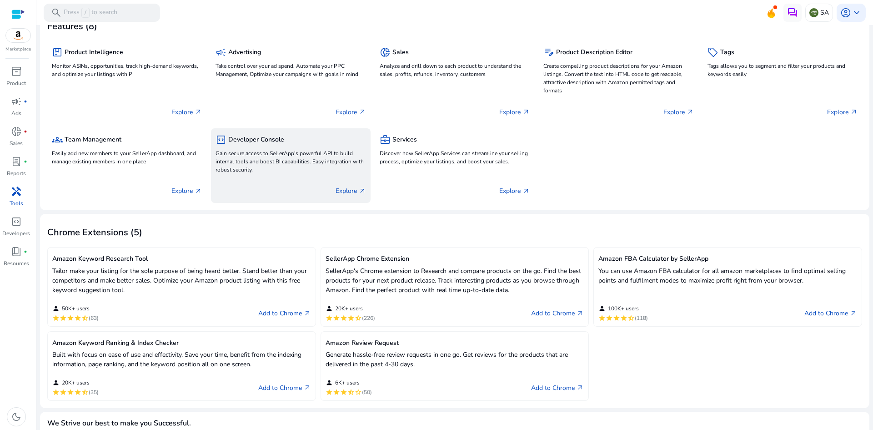
scroll to position [45, 0]
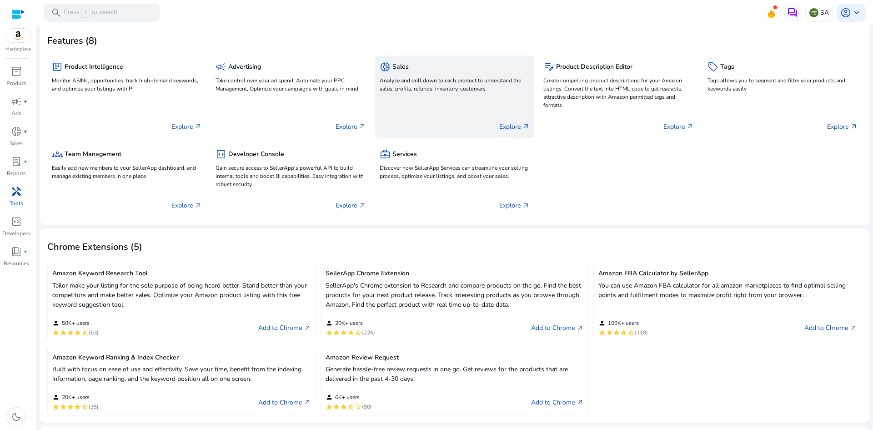
click at [385, 68] on span "donut_small" at bounding box center [385, 66] width 11 height 11
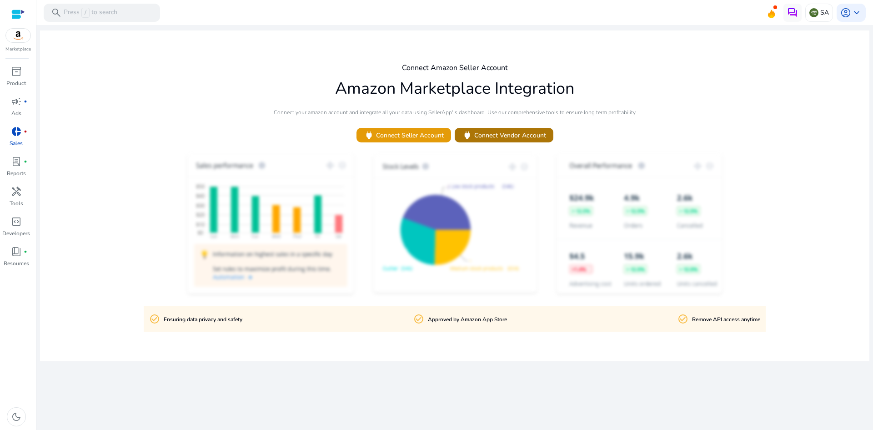
click at [507, 136] on span "power Connect Vendor Account" at bounding box center [504, 135] width 84 height 10
click at [415, 146] on span at bounding box center [404, 135] width 95 height 22
click at [16, 12] on div at bounding box center [18, 14] width 14 height 10
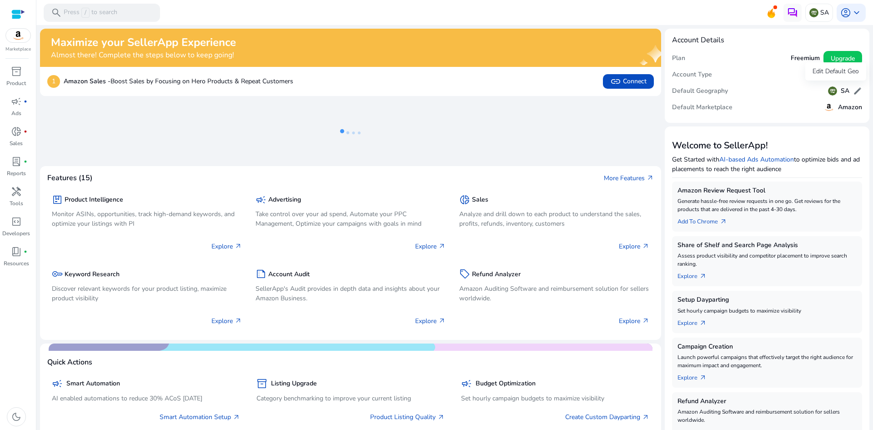
click at [853, 92] on span "edit" at bounding box center [857, 90] width 9 height 9
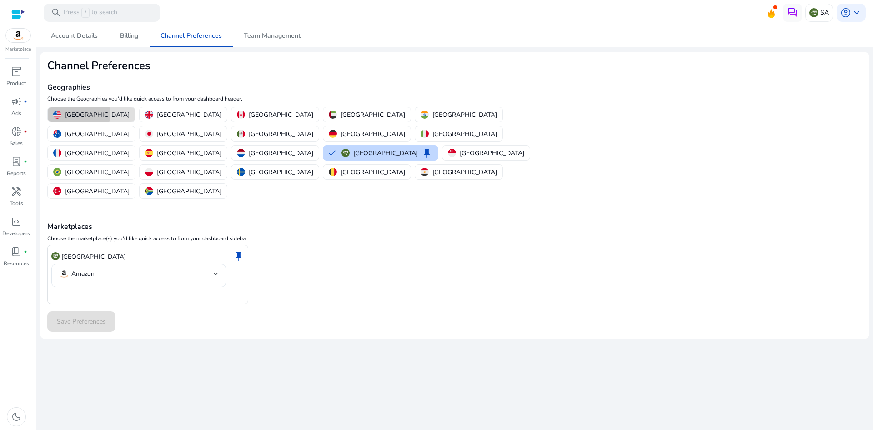
click at [61, 114] on img "button" at bounding box center [57, 115] width 8 height 8
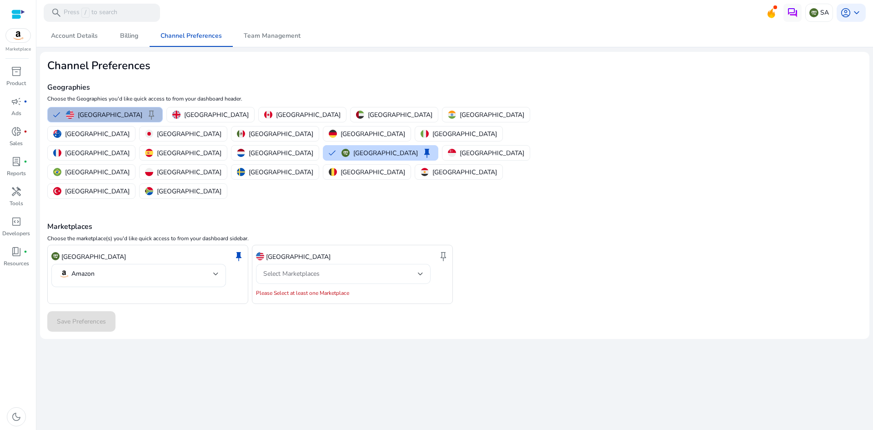
click at [288, 268] on div "Select Marketplaces" at bounding box center [343, 273] width 160 height 11
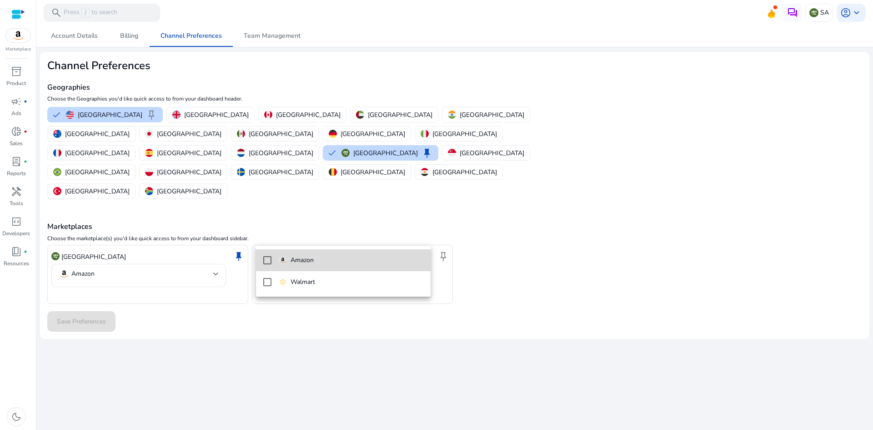
click at [296, 256] on p "Amazon" at bounding box center [302, 260] width 23 height 10
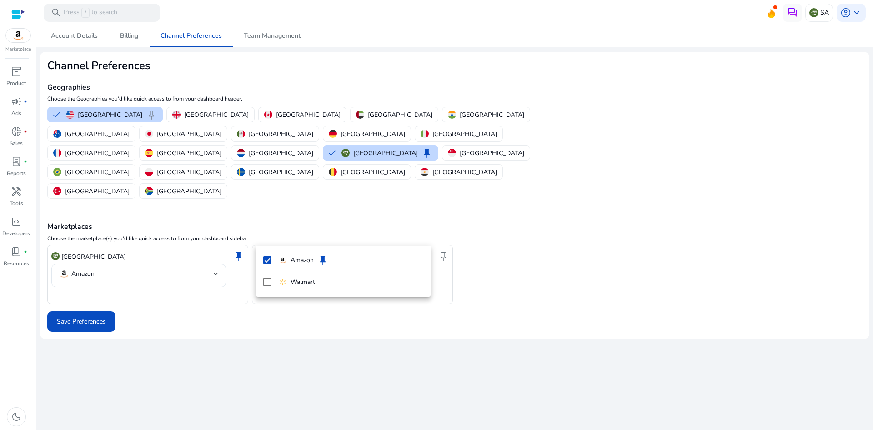
click at [106, 281] on div at bounding box center [436, 215] width 873 height 430
click at [86, 311] on span at bounding box center [81, 322] width 68 height 22
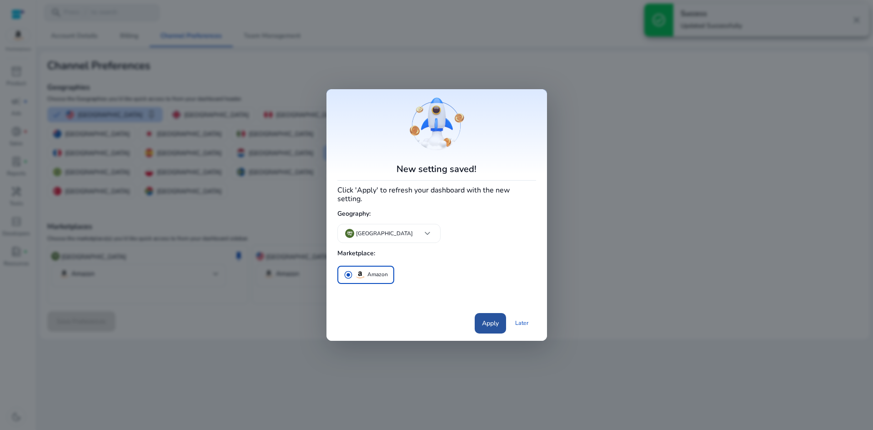
click at [486, 318] on span "Apply" at bounding box center [490, 323] width 17 height 10
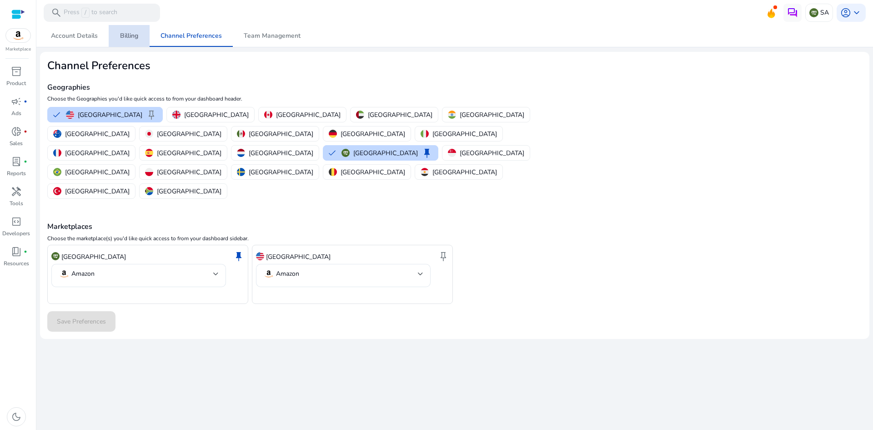
click at [118, 32] on link "Billing" at bounding box center [129, 36] width 41 height 22
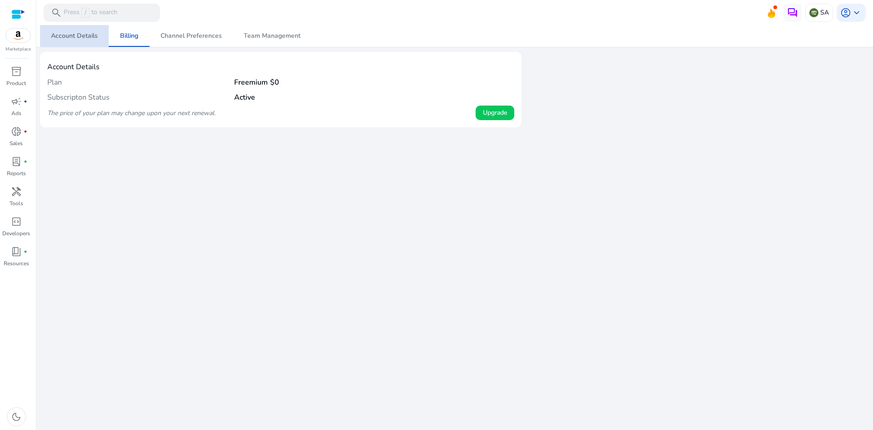
click at [76, 37] on span "Account Details" at bounding box center [74, 36] width 47 height 6
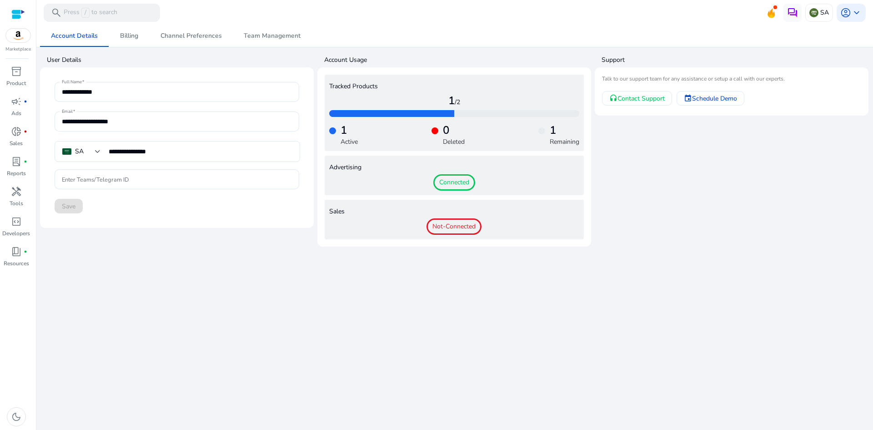
click at [455, 186] on span "Connected" at bounding box center [454, 182] width 42 height 16
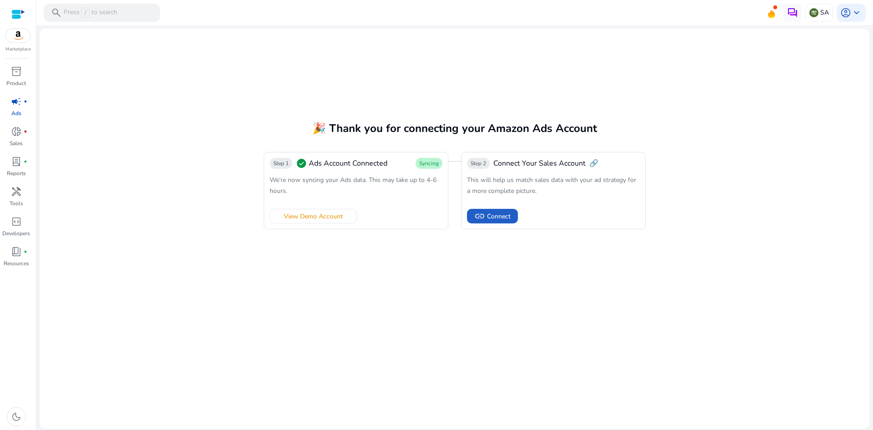
drag, startPoint x: 504, startPoint y: 211, endPoint x: 387, endPoint y: 94, distance: 165.9
click at [387, 94] on mat-card "🎉 Thank you for connecting your Amazon Ads Account Step 1 check_circle Ads Acco…" at bounding box center [454, 229] width 829 height 400
click at [485, 214] on span "link" at bounding box center [479, 216] width 11 height 11
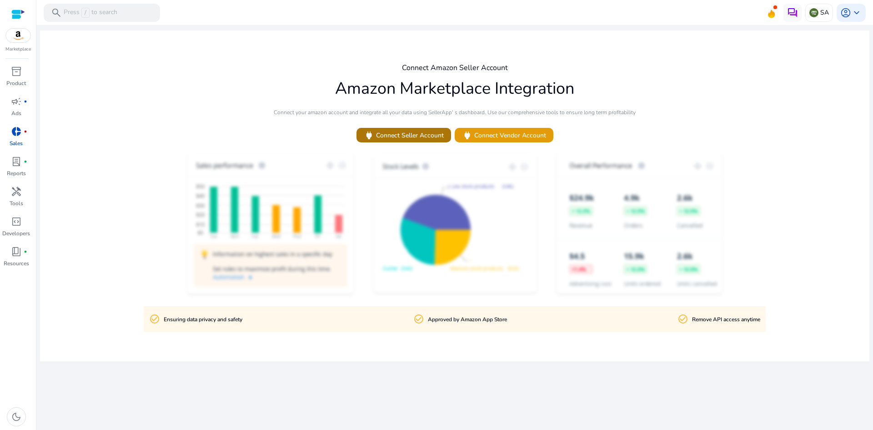
click at [385, 134] on span "power Connect Seller Account" at bounding box center [404, 135] width 80 height 10
click at [12, 10] on div at bounding box center [18, 14] width 14 height 10
